Goal: Task Accomplishment & Management: Manage account settings

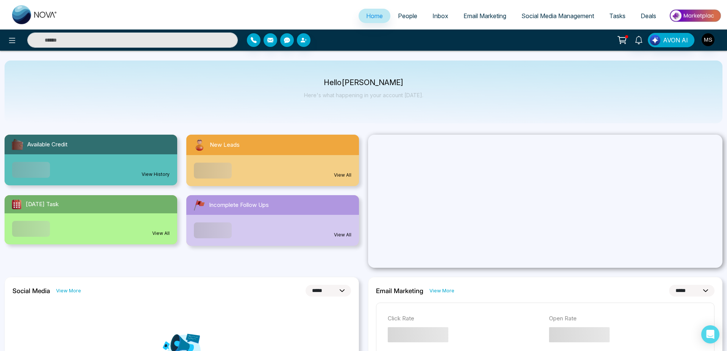
select select "*"
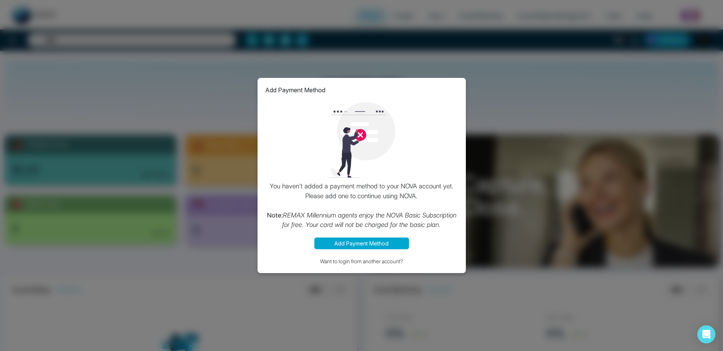
click at [457, 32] on div "Add Payment Method You haven't added a payment method to your NOVA account yet.…" at bounding box center [361, 175] width 723 height 351
click at [373, 261] on button "Want to login from another account?" at bounding box center [361, 261] width 193 height 9
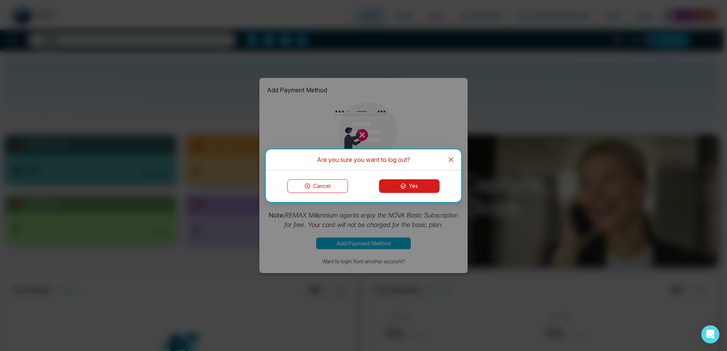
click at [425, 184] on button "Yes" at bounding box center [409, 187] width 61 height 14
